Goal: Task Accomplishment & Management: Use online tool/utility

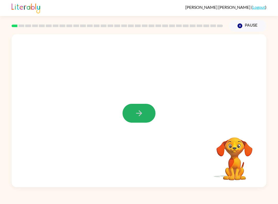
click at [132, 105] on button "button" at bounding box center [139, 113] width 33 height 19
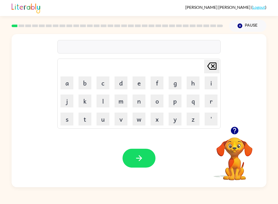
click at [175, 99] on button "p" at bounding box center [175, 100] width 13 height 13
click at [60, 86] on td "a" at bounding box center [67, 83] width 18 height 18
click at [120, 80] on button "d" at bounding box center [121, 82] width 13 height 13
click at [134, 156] on button "button" at bounding box center [139, 157] width 33 height 19
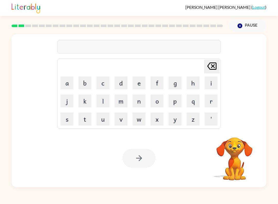
click at [214, 66] on icon at bounding box center [211, 65] width 9 height 7
click at [219, 66] on button "[PERSON_NAME] last character input" at bounding box center [211, 67] width 15 height 14
click at [218, 66] on button "[PERSON_NAME] last character input" at bounding box center [211, 67] width 15 height 14
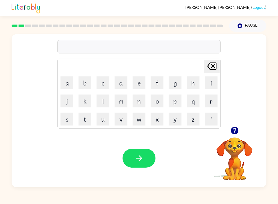
click at [176, 102] on button "p" at bounding box center [175, 100] width 13 height 13
click at [140, 120] on button "w" at bounding box center [139, 118] width 13 height 13
click at [163, 98] on button "o" at bounding box center [157, 100] width 13 height 13
click at [214, 62] on icon "[PERSON_NAME] last character input" at bounding box center [212, 66] width 12 height 12
click at [214, 60] on icon "[PERSON_NAME] last character input" at bounding box center [212, 66] width 12 height 12
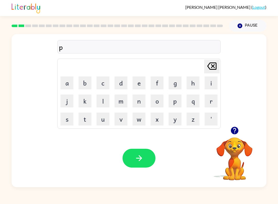
click at [66, 81] on button "a" at bounding box center [67, 82] width 13 height 13
click at [138, 115] on button "w" at bounding box center [139, 118] width 13 height 13
click at [151, 157] on button "button" at bounding box center [139, 157] width 33 height 19
click at [141, 101] on button "n" at bounding box center [139, 100] width 13 height 13
click at [160, 101] on button "o" at bounding box center [157, 100] width 13 height 13
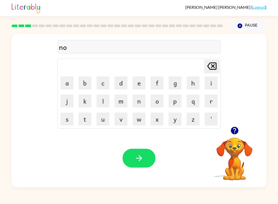
click at [211, 102] on button "r" at bounding box center [211, 100] width 13 height 13
click at [87, 124] on button "t" at bounding box center [85, 118] width 13 height 13
click at [194, 69] on td "[PERSON_NAME] last character input" at bounding box center [139, 66] width 162 height 14
click at [197, 83] on button "h" at bounding box center [193, 82] width 13 height 13
click at [131, 153] on button "button" at bounding box center [139, 157] width 33 height 19
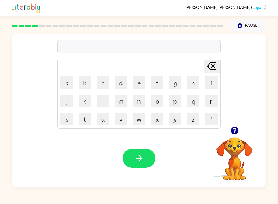
click at [68, 117] on button "s" at bounding box center [67, 118] width 13 height 13
click at [140, 118] on button "w" at bounding box center [139, 118] width 13 height 13
click at [105, 99] on button "l" at bounding box center [103, 100] width 13 height 13
click at [120, 101] on button "m" at bounding box center [121, 100] width 13 height 13
click at [210, 61] on icon "[PERSON_NAME] last character input" at bounding box center [212, 66] width 12 height 12
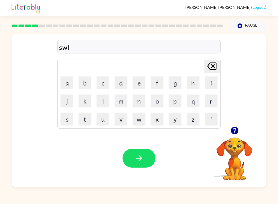
click at [211, 60] on icon "[PERSON_NAME] last character input" at bounding box center [212, 66] width 12 height 12
click at [214, 79] on button "i" at bounding box center [211, 82] width 13 height 13
click at [125, 98] on button "m" at bounding box center [121, 100] width 13 height 13
click at [130, 155] on button "button" at bounding box center [139, 157] width 33 height 19
click at [67, 118] on button "s" at bounding box center [67, 118] width 13 height 13
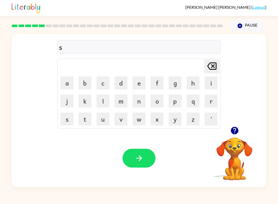
click at [103, 79] on button "c" at bounding box center [103, 82] width 13 height 13
click at [157, 99] on button "o" at bounding box center [157, 100] width 13 height 13
click at [103, 119] on button "u" at bounding box center [103, 118] width 13 height 13
click at [86, 116] on button "t" at bounding box center [85, 118] width 13 height 13
click at [133, 153] on button "button" at bounding box center [139, 157] width 33 height 19
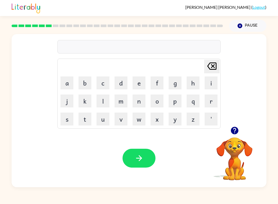
click at [64, 81] on button "a" at bounding box center [67, 82] width 13 height 13
click at [218, 79] on button "i" at bounding box center [211, 82] width 13 height 13
click at [124, 100] on button "m" at bounding box center [121, 100] width 13 height 13
click at [152, 154] on button "button" at bounding box center [139, 157] width 33 height 19
click at [70, 121] on button "s" at bounding box center [67, 118] width 13 height 13
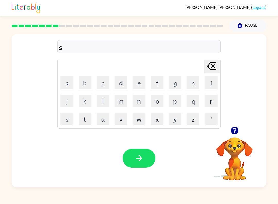
click at [85, 102] on button "k" at bounding box center [85, 100] width 13 height 13
click at [211, 96] on button "r" at bounding box center [211, 100] width 13 height 13
click at [211, 81] on button "i" at bounding box center [211, 82] width 13 height 13
click at [84, 86] on button "b" at bounding box center [85, 82] width 13 height 13
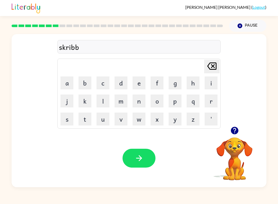
click at [102, 101] on button "l" at bounding box center [103, 100] width 13 height 13
click at [141, 79] on button "e" at bounding box center [139, 82] width 13 height 13
click at [132, 167] on button "button" at bounding box center [139, 157] width 33 height 19
click at [181, 77] on button "g" at bounding box center [175, 82] width 13 height 13
click at [212, 101] on button "r" at bounding box center [211, 100] width 13 height 13
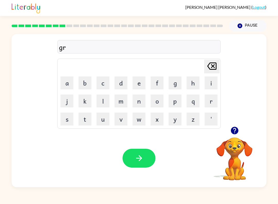
click at [68, 84] on button "a" at bounding box center [67, 82] width 13 height 13
click at [175, 103] on button "p" at bounding box center [175, 100] width 13 height 13
click at [192, 81] on button "h" at bounding box center [193, 82] width 13 height 13
click at [128, 163] on button "button" at bounding box center [139, 157] width 33 height 19
click at [175, 99] on button "p" at bounding box center [175, 100] width 13 height 13
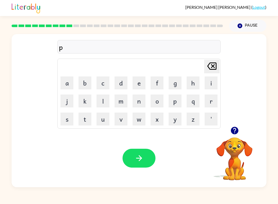
click at [159, 104] on button "o" at bounding box center [157, 100] width 13 height 13
click at [207, 80] on button "i" at bounding box center [211, 82] width 13 height 13
click at [138, 97] on button "n" at bounding box center [139, 100] width 13 height 13
click at [84, 124] on button "t" at bounding box center [85, 118] width 13 height 13
click at [66, 122] on button "s" at bounding box center [67, 118] width 13 height 13
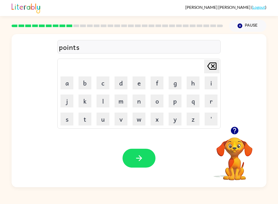
click at [148, 152] on button "button" at bounding box center [139, 157] width 33 height 19
click at [99, 121] on button "u" at bounding box center [103, 118] width 13 height 13
click at [136, 101] on button "n" at bounding box center [139, 100] width 13 height 13
click at [157, 77] on button "f" at bounding box center [157, 82] width 13 height 13
click at [158, 103] on button "o" at bounding box center [157, 100] width 13 height 13
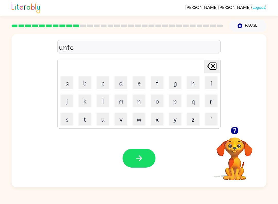
click at [101, 101] on button "l" at bounding box center [103, 100] width 13 height 13
click at [117, 78] on button "d" at bounding box center [121, 82] width 13 height 13
click at [131, 159] on button "button" at bounding box center [139, 157] width 33 height 19
click at [123, 119] on button "v" at bounding box center [121, 118] width 13 height 13
click at [158, 100] on button "o" at bounding box center [157, 100] width 13 height 13
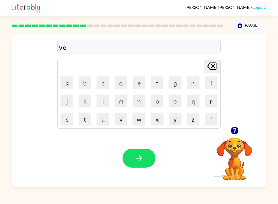
click at [85, 120] on button "t" at bounding box center [85, 118] width 13 height 13
click at [141, 81] on button "e" at bounding box center [139, 82] width 13 height 13
click at [129, 146] on div "Your browser must support playing .mp4 files to use Literably. Please try using…" at bounding box center [139, 158] width 255 height 58
click at [128, 160] on button "button" at bounding box center [139, 157] width 33 height 19
click at [119, 101] on button "m" at bounding box center [121, 100] width 13 height 13
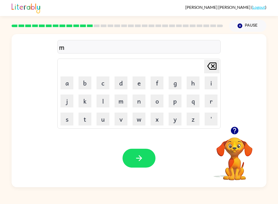
click at [213, 81] on button "i" at bounding box center [211, 82] width 13 height 13
click at [68, 123] on button "s" at bounding box center [67, 118] width 13 height 13
click at [85, 121] on button "t" at bounding box center [85, 118] width 13 height 13
click at [59, 82] on td "a" at bounding box center [67, 83] width 18 height 18
click at [66, 80] on button "a" at bounding box center [67, 82] width 13 height 13
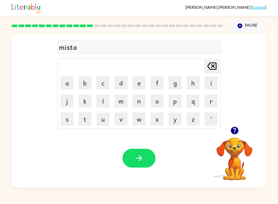
click at [83, 102] on button "k" at bounding box center [85, 100] width 13 height 13
click at [142, 80] on button "e" at bounding box center [139, 82] width 13 height 13
click at [133, 160] on button "button" at bounding box center [139, 157] width 33 height 19
click at [84, 101] on button "k" at bounding box center [85, 100] width 13 height 13
click at [214, 80] on button "i" at bounding box center [211, 82] width 13 height 13
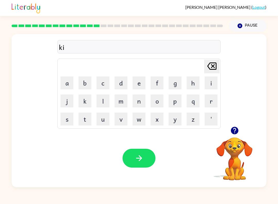
click at [139, 95] on button "n" at bounding box center [139, 100] width 13 height 13
click at [122, 81] on button "d" at bounding box center [121, 82] width 13 height 13
click at [103, 94] on button "l" at bounding box center [103, 100] width 13 height 13
click at [175, 120] on button "y" at bounding box center [175, 118] width 13 height 13
click at [139, 159] on icon "button" at bounding box center [139, 157] width 9 height 9
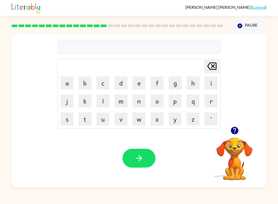
click at [120, 78] on button "d" at bounding box center [121, 82] width 13 height 13
click at [140, 77] on button "e" at bounding box center [139, 82] width 13 height 13
click at [99, 95] on button "l" at bounding box center [103, 100] width 13 height 13
click at [66, 80] on button "a" at bounding box center [67, 82] width 13 height 13
click at [176, 117] on button "y" at bounding box center [175, 118] width 13 height 13
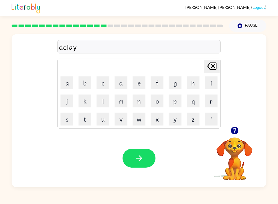
click at [136, 156] on icon "button" at bounding box center [139, 157] width 9 height 9
click at [98, 79] on button "c" at bounding box center [103, 82] width 13 height 13
click at [157, 98] on button "o" at bounding box center [157, 100] width 13 height 13
click at [215, 100] on button "r" at bounding box center [211, 100] width 13 height 13
click at [120, 79] on button "d" at bounding box center [121, 82] width 13 height 13
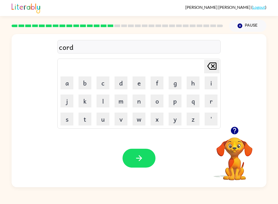
click at [127, 160] on button "button" at bounding box center [139, 157] width 33 height 19
click at [193, 122] on button "z" at bounding box center [193, 118] width 13 height 13
click at [215, 77] on button "i" at bounding box center [211, 82] width 13 height 13
click at [172, 99] on button "p" at bounding box center [175, 100] width 13 height 13
click at [142, 162] on icon "button" at bounding box center [139, 157] width 9 height 9
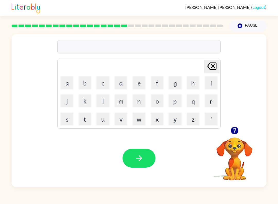
click at [115, 79] on button "d" at bounding box center [121, 82] width 13 height 13
click at [209, 97] on button "r" at bounding box center [211, 100] width 13 height 13
click at [155, 101] on button "o" at bounding box center [157, 100] width 13 height 13
click at [175, 98] on button "p" at bounding box center [175, 100] width 13 height 13
click at [175, 97] on button "p" at bounding box center [175, 100] width 13 height 13
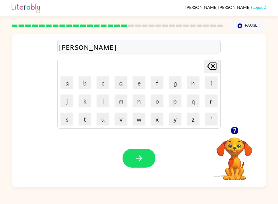
click at [223, 81] on div "[PERSON_NAME] Delete Delete last character input a b c d e f g h i j k l m n o …" at bounding box center [139, 80] width 255 height 92
click at [211, 80] on button "i" at bounding box center [211, 82] width 13 height 13
click at [142, 98] on button "n" at bounding box center [139, 100] width 13 height 13
click at [175, 80] on button "g" at bounding box center [175, 82] width 13 height 13
click at [134, 161] on button "button" at bounding box center [139, 157] width 33 height 19
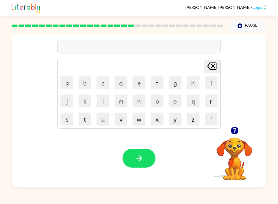
click at [192, 79] on button "h" at bounding box center [193, 82] width 13 height 13
click at [137, 79] on button "e" at bounding box center [139, 82] width 13 height 13
click at [218, 98] on button "r" at bounding box center [211, 100] width 13 height 13
click at [142, 163] on button "button" at bounding box center [139, 157] width 33 height 19
click at [213, 100] on button "r" at bounding box center [211, 100] width 13 height 13
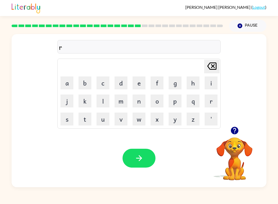
click at [134, 87] on button "e" at bounding box center [139, 82] width 13 height 13
click at [210, 62] on icon "[PERSON_NAME] last character input" at bounding box center [212, 66] width 12 height 12
click at [136, 76] on button "e" at bounding box center [139, 82] width 13 height 13
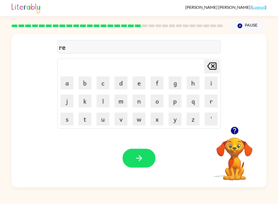
click at [64, 80] on button "a" at bounding box center [67, 82] width 13 height 13
click at [104, 82] on button "c" at bounding box center [103, 82] width 13 height 13
click at [191, 81] on button "h" at bounding box center [193, 82] width 13 height 13
click at [125, 155] on button "button" at bounding box center [139, 157] width 33 height 19
click at [192, 81] on button "h" at bounding box center [193, 82] width 13 height 13
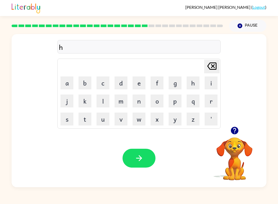
click at [214, 79] on button "i" at bounding box center [211, 82] width 13 height 13
click at [142, 99] on button "n" at bounding box center [139, 100] width 13 height 13
click at [86, 119] on button "t" at bounding box center [85, 118] width 13 height 13
click at [141, 78] on button "e" at bounding box center [139, 82] width 13 height 13
click at [124, 78] on button "d" at bounding box center [121, 82] width 13 height 13
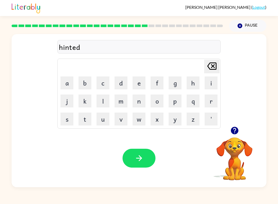
click at [146, 156] on button "button" at bounding box center [139, 157] width 33 height 19
click at [210, 96] on button "r" at bounding box center [211, 100] width 13 height 13
click at [211, 78] on button "i" at bounding box center [211, 82] width 13 height 13
click at [104, 79] on button "c" at bounding box center [103, 82] width 13 height 13
click at [138, 79] on button "e" at bounding box center [139, 82] width 13 height 13
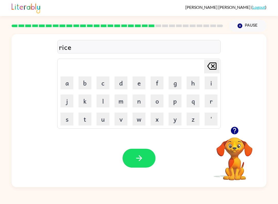
click at [138, 160] on icon "button" at bounding box center [139, 157] width 9 height 9
click at [209, 101] on button "r" at bounding box center [211, 100] width 13 height 13
click at [61, 84] on button "a" at bounding box center [67, 82] width 13 height 13
click at [216, 79] on button "i" at bounding box center [211, 82] width 13 height 13
click at [137, 98] on button "n" at bounding box center [139, 100] width 13 height 13
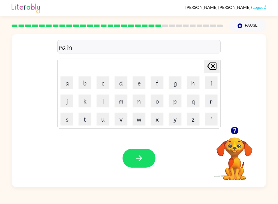
click at [101, 76] on button "c" at bounding box center [103, 82] width 13 height 13
click at [160, 101] on button "o" at bounding box center [157, 100] width 13 height 13
click at [64, 73] on td "[PERSON_NAME] last character input" at bounding box center [139, 66] width 162 height 14
click at [60, 79] on td "a" at bounding box center [67, 83] width 18 height 18
click at [65, 79] on button "a" at bounding box center [67, 82] width 13 height 13
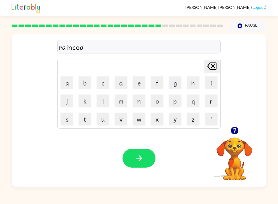
click at [83, 122] on button "t" at bounding box center [85, 118] width 13 height 13
click at [147, 163] on button "button" at bounding box center [139, 157] width 33 height 19
click at [210, 100] on button "r" at bounding box center [211, 100] width 13 height 13
click at [137, 83] on button "e" at bounding box center [139, 82] width 13 height 13
click at [122, 99] on button "m" at bounding box center [121, 100] width 13 height 13
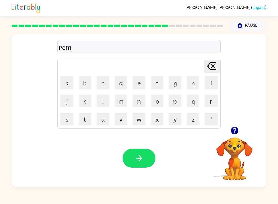
click at [64, 81] on button "a" at bounding box center [67, 82] width 13 height 13
click at [213, 96] on button "r" at bounding box center [211, 100] width 13 height 13
click at [89, 100] on button "k" at bounding box center [85, 100] width 13 height 13
click at [134, 155] on button "button" at bounding box center [139, 157] width 33 height 19
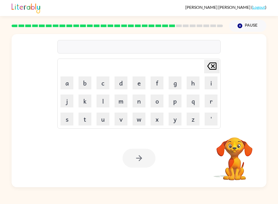
click at [63, 79] on button "a" at bounding box center [67, 82] width 13 height 13
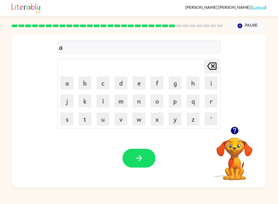
click at [124, 77] on button "d" at bounding box center [121, 82] width 13 height 13
click at [117, 117] on button "v" at bounding box center [121, 118] width 13 height 13
click at [62, 85] on button "a" at bounding box center [67, 82] width 13 height 13
click at [135, 100] on button "n" at bounding box center [139, 100] width 13 height 13
click at [64, 121] on button "s" at bounding box center [67, 118] width 13 height 13
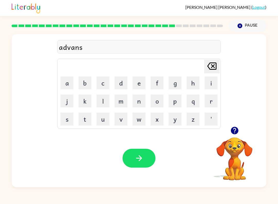
click at [215, 79] on button "i" at bounding box center [211, 82] width 13 height 13
click at [140, 99] on button "n" at bounding box center [139, 100] width 13 height 13
click at [214, 68] on icon "[PERSON_NAME] last character input" at bounding box center [212, 66] width 12 height 12
click at [212, 64] on icon "[PERSON_NAME] last character input" at bounding box center [212, 66] width 12 height 12
click at [207, 62] on icon "[PERSON_NAME] last character input" at bounding box center [212, 66] width 12 height 12
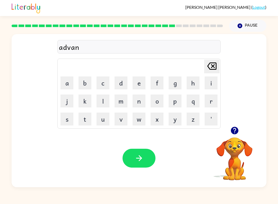
click at [105, 77] on button "c" at bounding box center [103, 82] width 13 height 13
click at [214, 78] on button "i" at bounding box center [211, 82] width 13 height 13
click at [138, 96] on button "n" at bounding box center [139, 100] width 13 height 13
click at [175, 79] on button "g" at bounding box center [175, 82] width 13 height 13
click at [127, 161] on button "button" at bounding box center [139, 157] width 33 height 19
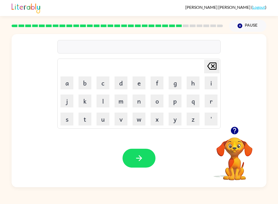
click at [67, 120] on button "s" at bounding box center [67, 118] width 13 height 13
click at [104, 117] on button "u" at bounding box center [103, 118] width 13 height 13
click at [136, 106] on button "n" at bounding box center [139, 100] width 13 height 13
click at [103, 105] on button "l" at bounding box center [103, 100] width 13 height 13
click at [210, 81] on button "i" at bounding box center [211, 82] width 13 height 13
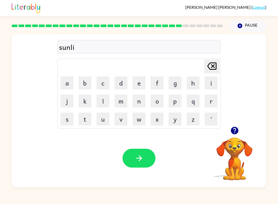
click at [85, 119] on button "t" at bounding box center [85, 118] width 13 height 13
click at [138, 146] on div "Your browser must support playing .mp4 files to use Literably. Please try using…" at bounding box center [139, 158] width 255 height 58
click at [148, 166] on button "button" at bounding box center [139, 157] width 33 height 19
click at [117, 80] on button "d" at bounding box center [121, 82] width 13 height 13
click at [215, 81] on button "i" at bounding box center [211, 82] width 13 height 13
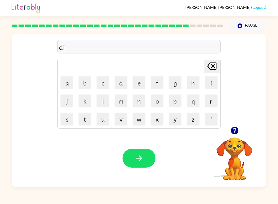
click at [65, 121] on button "s" at bounding box center [67, 118] width 13 height 13
click at [103, 77] on button "c" at bounding box center [103, 82] width 13 height 13
click at [158, 98] on button "o" at bounding box center [157, 100] width 13 height 13
click at [114, 122] on td "v" at bounding box center [121, 119] width 18 height 18
click at [122, 119] on button "v" at bounding box center [121, 118] width 13 height 13
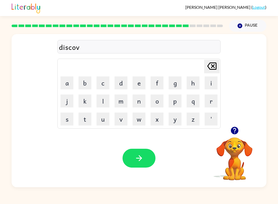
click at [139, 85] on button "e" at bounding box center [139, 82] width 13 height 13
click at [213, 101] on button "r" at bounding box center [211, 100] width 13 height 13
click at [136, 164] on button "button" at bounding box center [139, 157] width 33 height 19
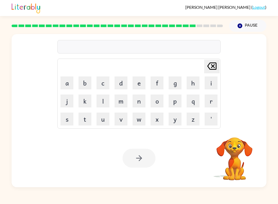
click at [122, 97] on button "m" at bounding box center [121, 100] width 13 height 13
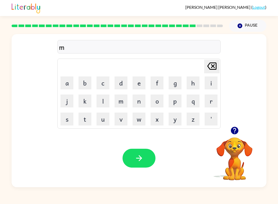
click at [158, 101] on button "o" at bounding box center [157, 100] width 13 height 13
click at [65, 77] on button "a" at bounding box center [67, 82] width 13 height 13
click at [142, 101] on button "n" at bounding box center [139, 100] width 13 height 13
click at [138, 161] on icon "button" at bounding box center [139, 157] width 9 height 9
click at [138, 121] on button "w" at bounding box center [139, 118] width 13 height 13
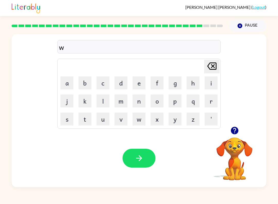
click at [196, 81] on button "h" at bounding box center [193, 82] width 13 height 13
click at [139, 80] on button "e" at bounding box center [139, 82] width 13 height 13
click at [103, 101] on button "l" at bounding box center [103, 100] width 13 height 13
click at [133, 158] on button "button" at bounding box center [139, 157] width 33 height 19
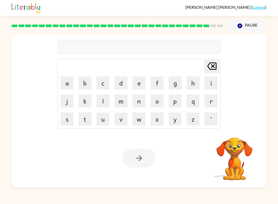
click at [87, 77] on button "b" at bounding box center [85, 82] width 13 height 13
click at [138, 81] on button "e" at bounding box center [139, 82] width 13 height 13
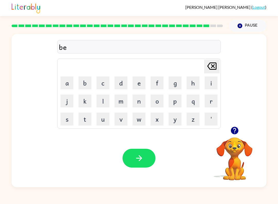
click at [135, 101] on button "n" at bounding box center [139, 100] width 13 height 13
click at [82, 120] on button "t" at bounding box center [85, 118] width 13 height 13
click at [124, 156] on button "button" at bounding box center [139, 157] width 33 height 19
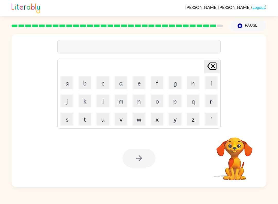
click at [68, 85] on button "a" at bounding box center [67, 82] width 13 height 13
click at [158, 81] on button "f" at bounding box center [157, 82] width 13 height 13
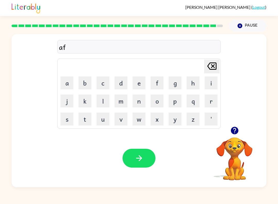
click at [81, 122] on button "t" at bounding box center [85, 118] width 13 height 13
click at [134, 78] on button "e" at bounding box center [139, 82] width 13 height 13
click at [215, 100] on button "r" at bounding box center [211, 100] width 13 height 13
click at [141, 101] on button "n" at bounding box center [139, 100] width 13 height 13
click at [155, 104] on button "o" at bounding box center [157, 100] width 13 height 13
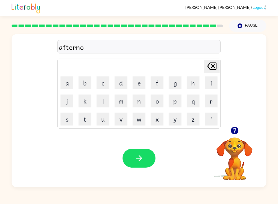
click at [160, 98] on button "o" at bounding box center [157, 100] width 13 height 13
click at [140, 103] on button "n" at bounding box center [139, 100] width 13 height 13
click at [148, 153] on button "button" at bounding box center [139, 157] width 33 height 19
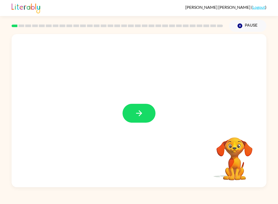
click at [164, 111] on div at bounding box center [139, 110] width 255 height 153
click at [151, 108] on button "button" at bounding box center [139, 113] width 33 height 19
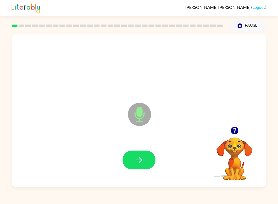
click at [138, 157] on icon "button" at bounding box center [139, 159] width 9 height 9
click at [136, 155] on icon "button" at bounding box center [139, 159] width 9 height 9
click at [131, 162] on button "button" at bounding box center [139, 159] width 33 height 19
click at [134, 154] on button "button" at bounding box center [139, 159] width 33 height 19
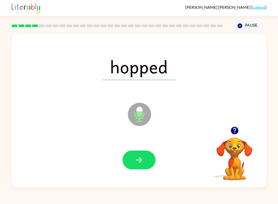
click at [134, 159] on button "button" at bounding box center [139, 159] width 33 height 19
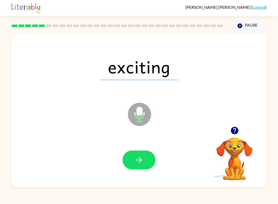
click at [134, 162] on button "button" at bounding box center [139, 159] width 33 height 19
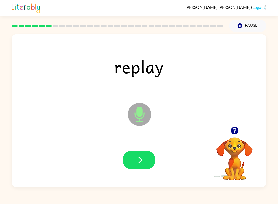
click at [136, 161] on icon "button" at bounding box center [139, 159] width 9 height 9
click at [134, 156] on button "button" at bounding box center [139, 159] width 33 height 19
click at [137, 161] on icon "button" at bounding box center [139, 159] width 9 height 9
click at [139, 157] on icon "button" at bounding box center [139, 160] width 6 height 6
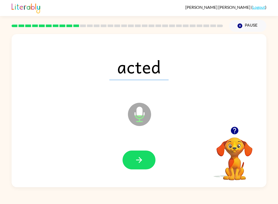
click at [134, 152] on button "button" at bounding box center [139, 159] width 33 height 19
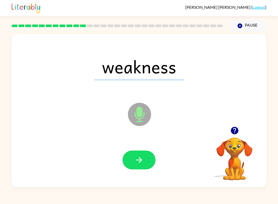
click at [128, 163] on button "button" at bounding box center [139, 159] width 33 height 19
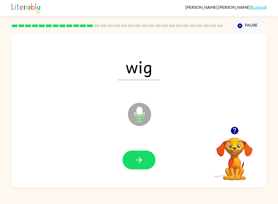
click at [135, 159] on icon "button" at bounding box center [139, 159] width 9 height 9
click at [128, 156] on button "button" at bounding box center [139, 159] width 33 height 19
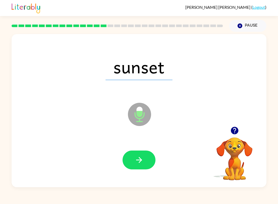
click at [130, 155] on button "button" at bounding box center [139, 159] width 33 height 19
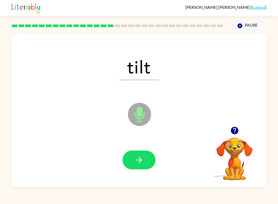
click at [133, 156] on button "button" at bounding box center [139, 159] width 33 height 19
click at [137, 162] on icon "button" at bounding box center [139, 159] width 9 height 9
click at [134, 162] on button "button" at bounding box center [139, 159] width 33 height 19
click at [130, 163] on button "button" at bounding box center [139, 159] width 33 height 19
click at [136, 160] on icon "button" at bounding box center [139, 159] width 9 height 9
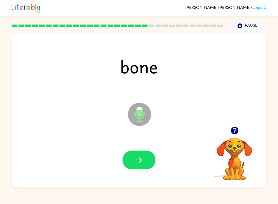
click at [131, 158] on button "button" at bounding box center [139, 159] width 33 height 19
click at [136, 161] on icon "button" at bounding box center [139, 159] width 9 height 9
click at [132, 157] on button "button" at bounding box center [139, 159] width 33 height 19
click at [134, 158] on button "button" at bounding box center [139, 159] width 33 height 19
click at [135, 156] on icon "button" at bounding box center [139, 159] width 9 height 9
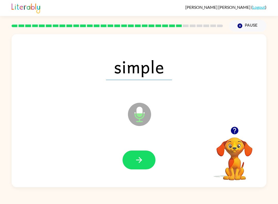
click at [136, 157] on icon "button" at bounding box center [139, 159] width 9 height 9
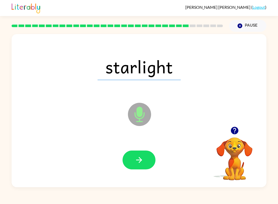
click at [132, 162] on button "button" at bounding box center [139, 159] width 33 height 19
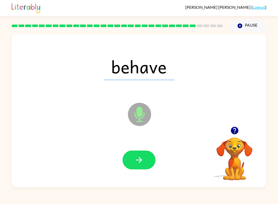
click at [130, 161] on button "button" at bounding box center [139, 159] width 33 height 19
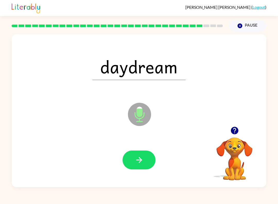
click at [130, 162] on button "button" at bounding box center [139, 159] width 33 height 19
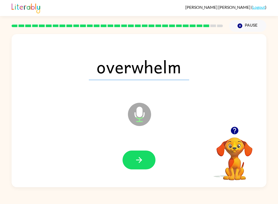
click at [135, 158] on icon "button" at bounding box center [139, 159] width 9 height 9
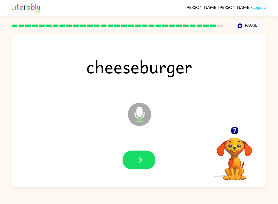
click at [135, 162] on icon "button" at bounding box center [139, 159] width 9 height 9
